Goal: Navigation & Orientation: Find specific page/section

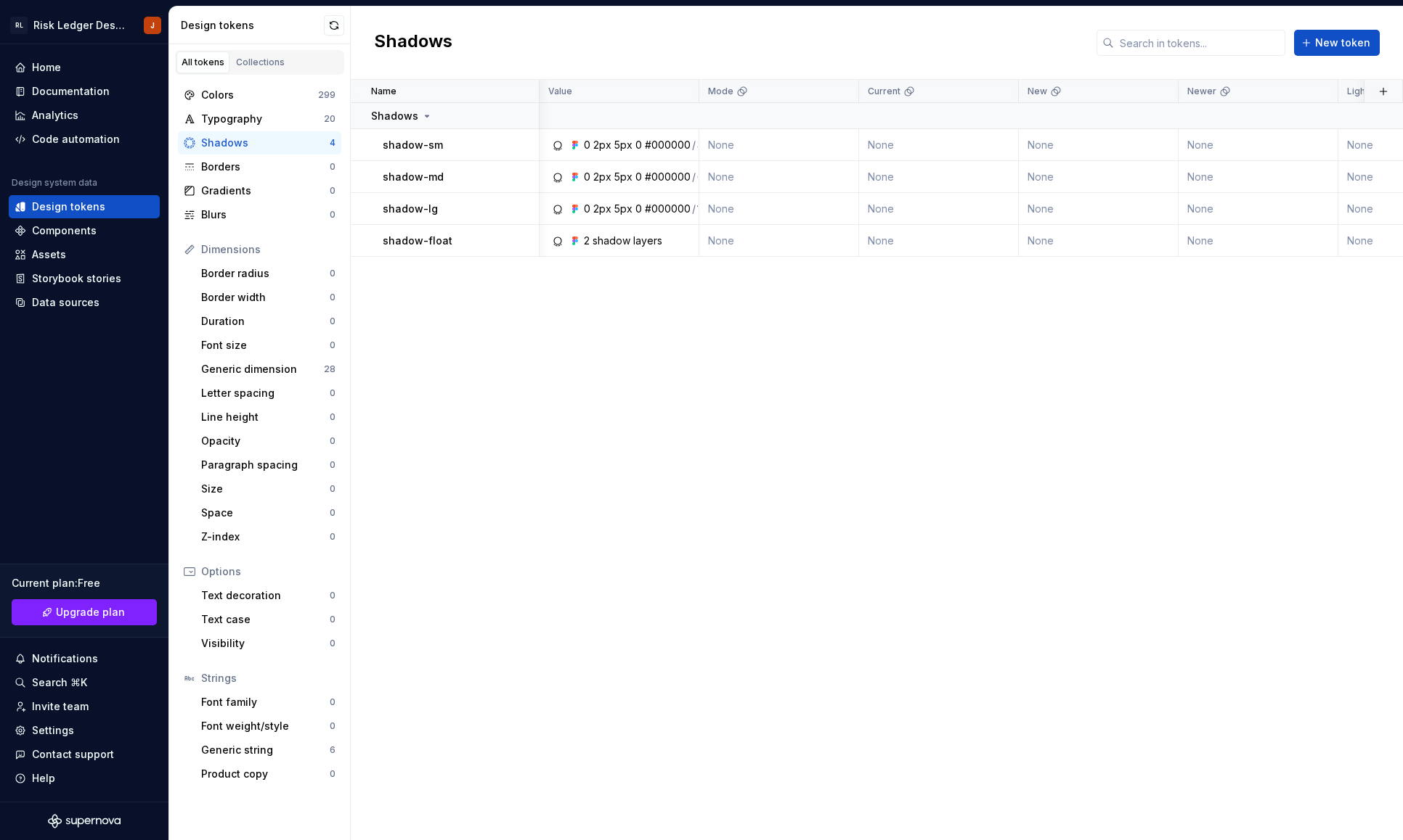
scroll to position [0, 369]
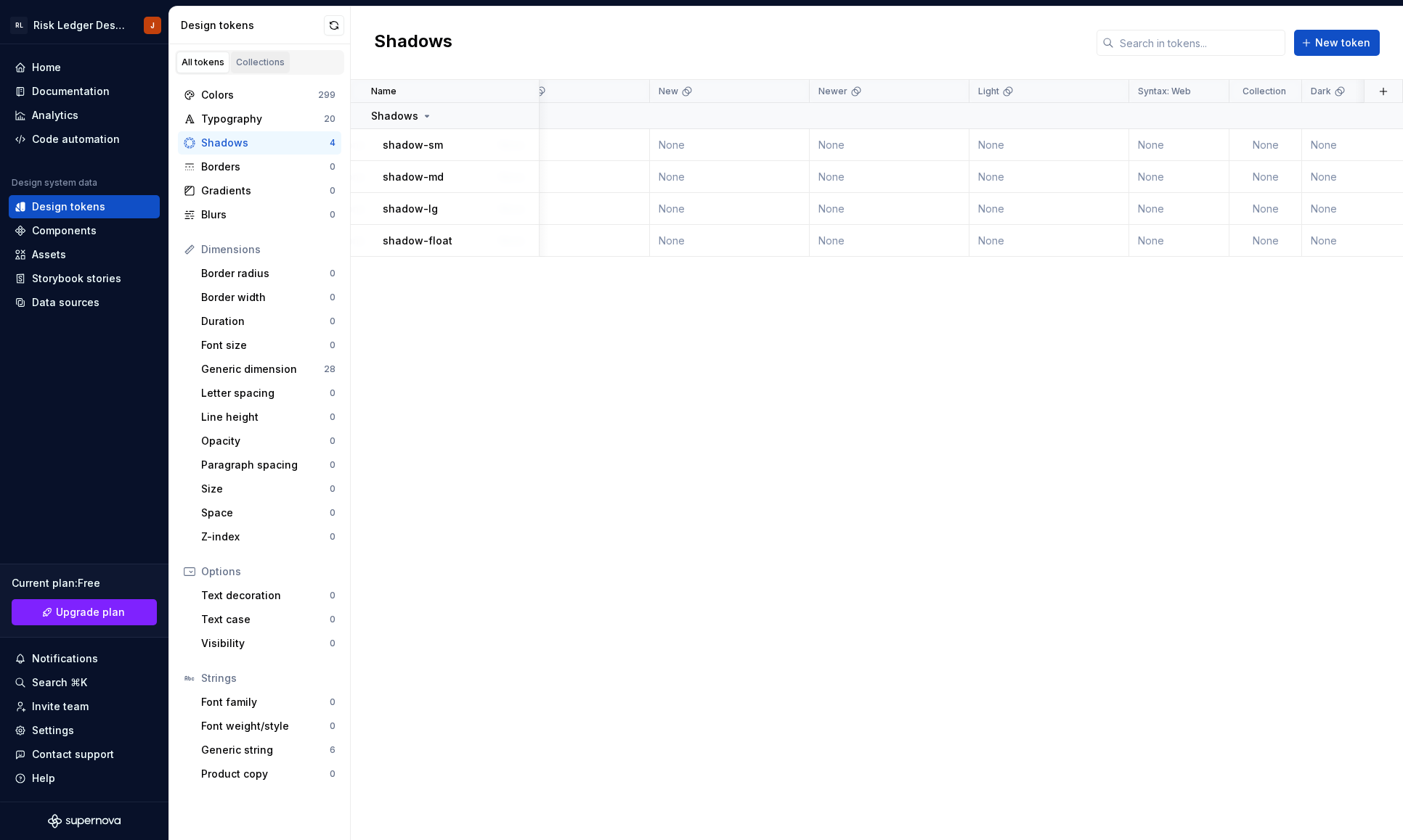
click at [267, 70] on link "Collections" at bounding box center [260, 63] width 59 height 22
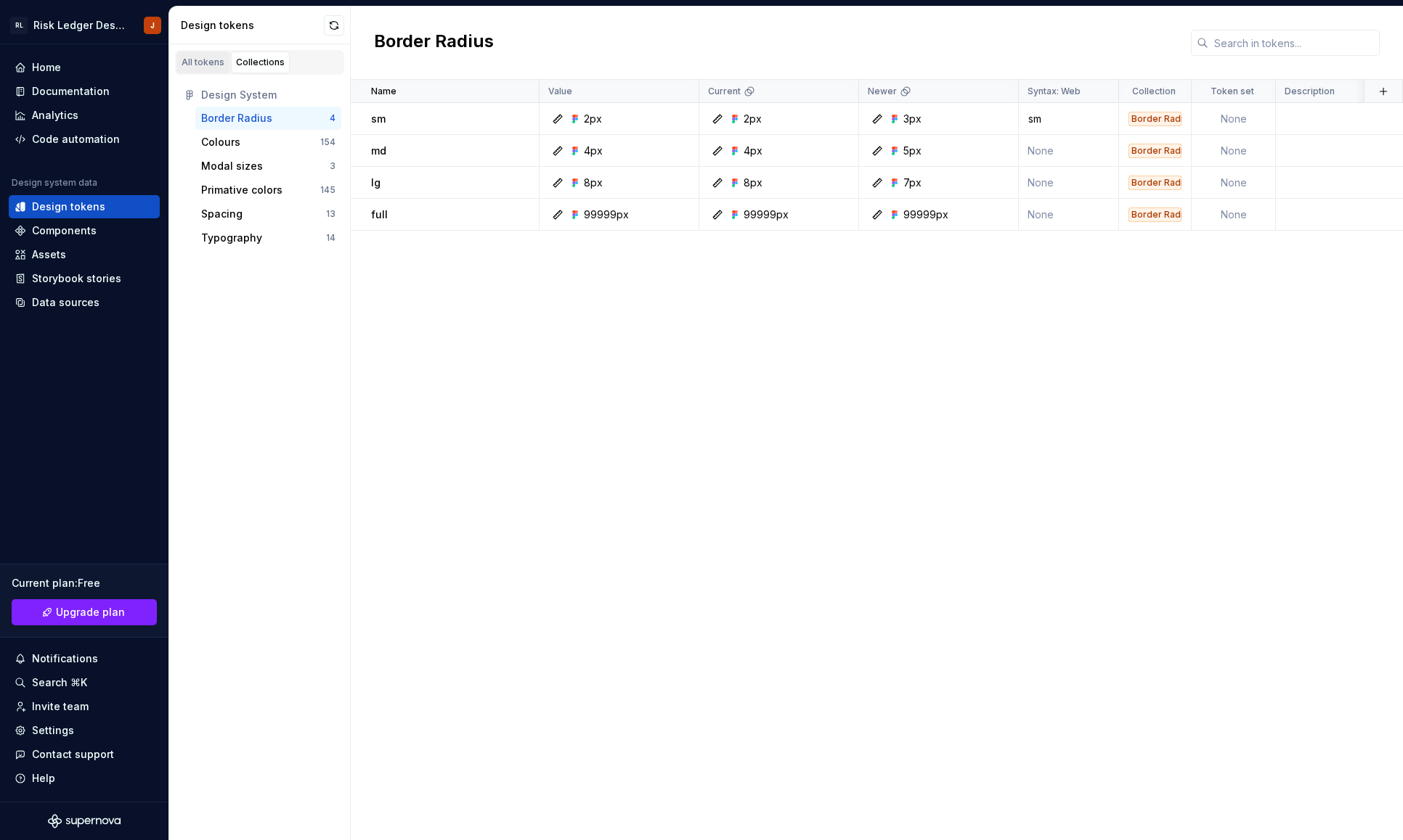
click at [212, 63] on div "All tokens" at bounding box center [203, 63] width 42 height 12
